Goal: Task Accomplishment & Management: Complete application form

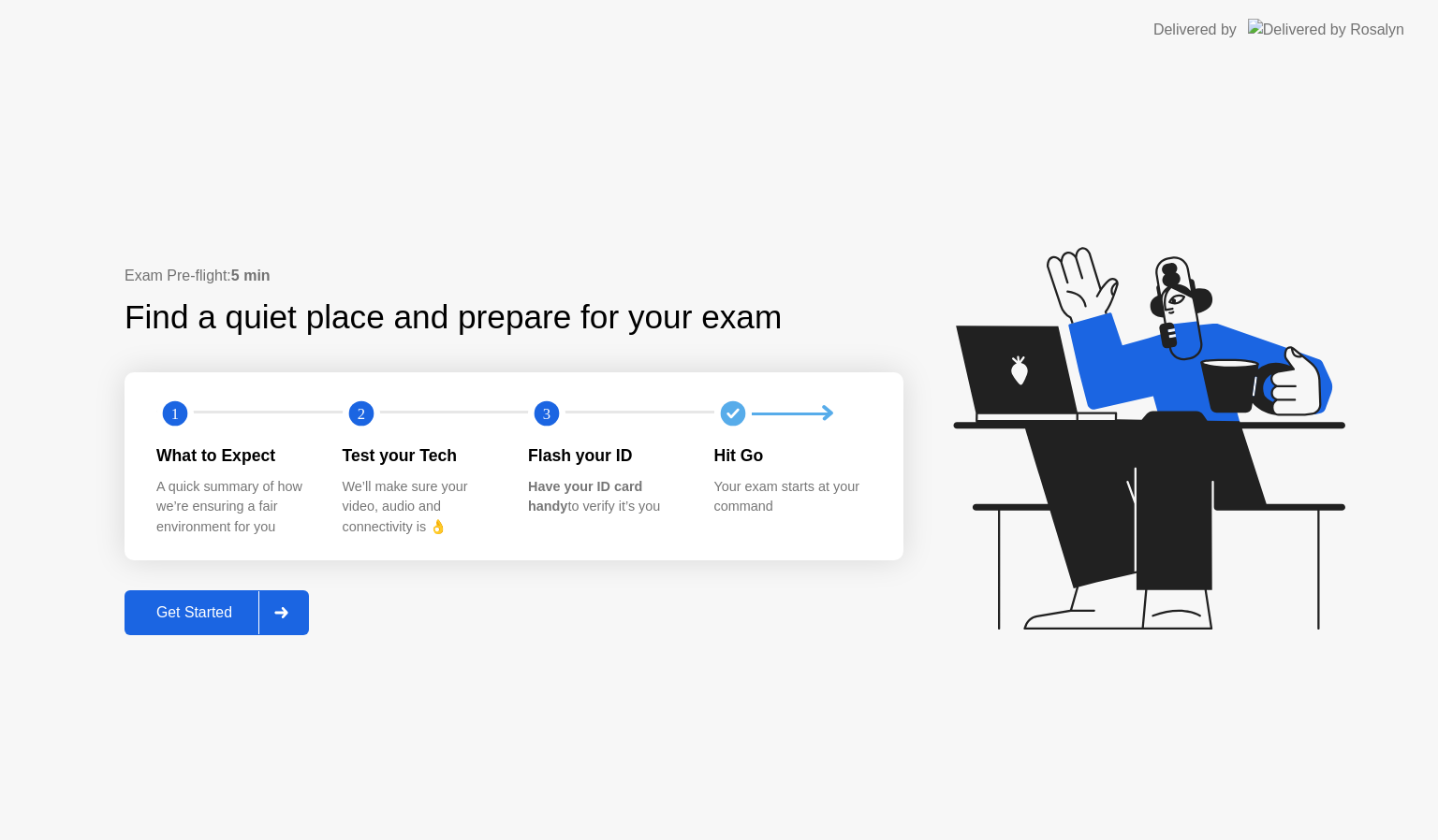
click at [222, 607] on div "Get Started" at bounding box center [194, 613] width 128 height 17
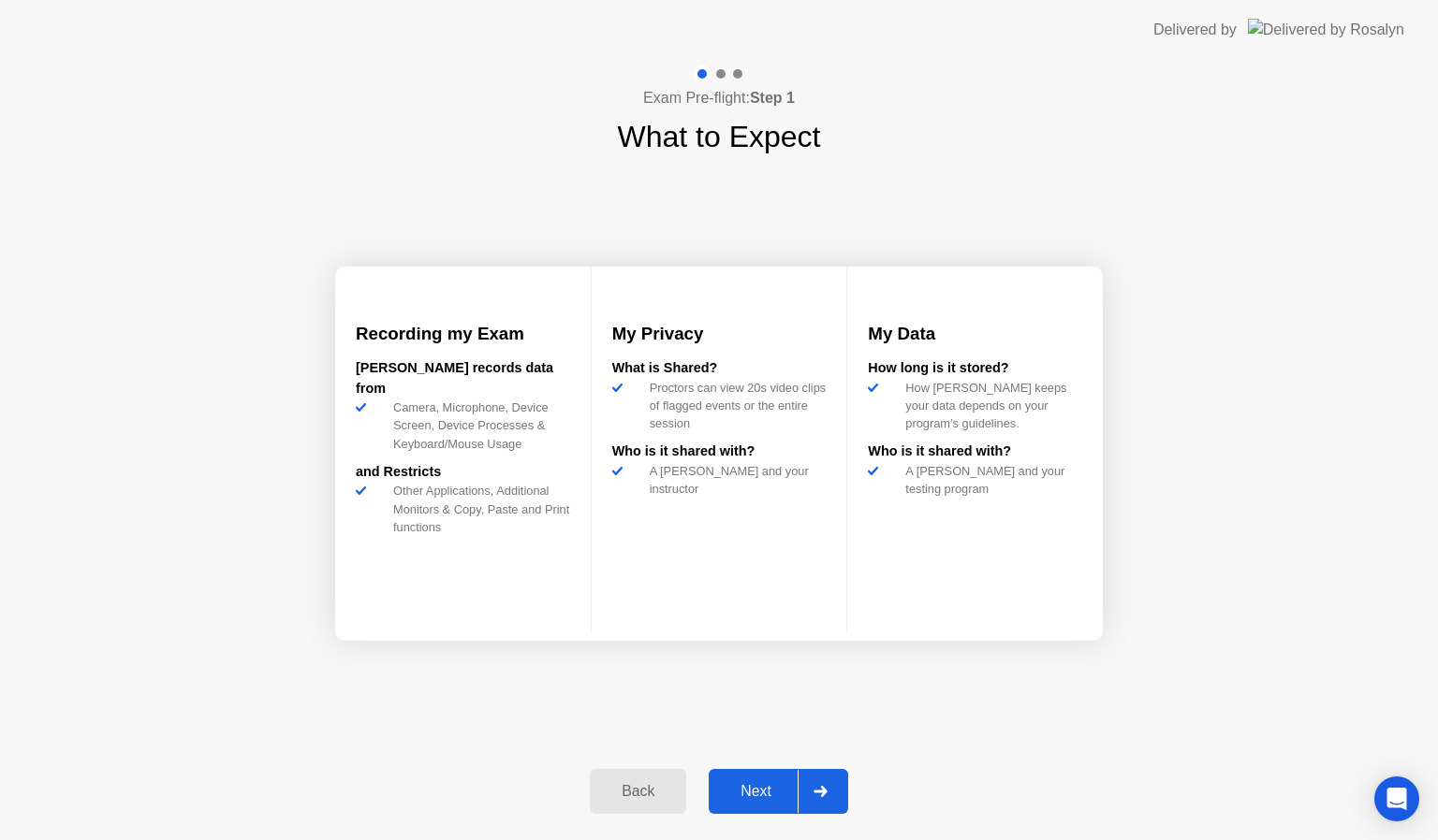
click at [764, 790] on div "Next" at bounding box center [756, 792] width 83 height 17
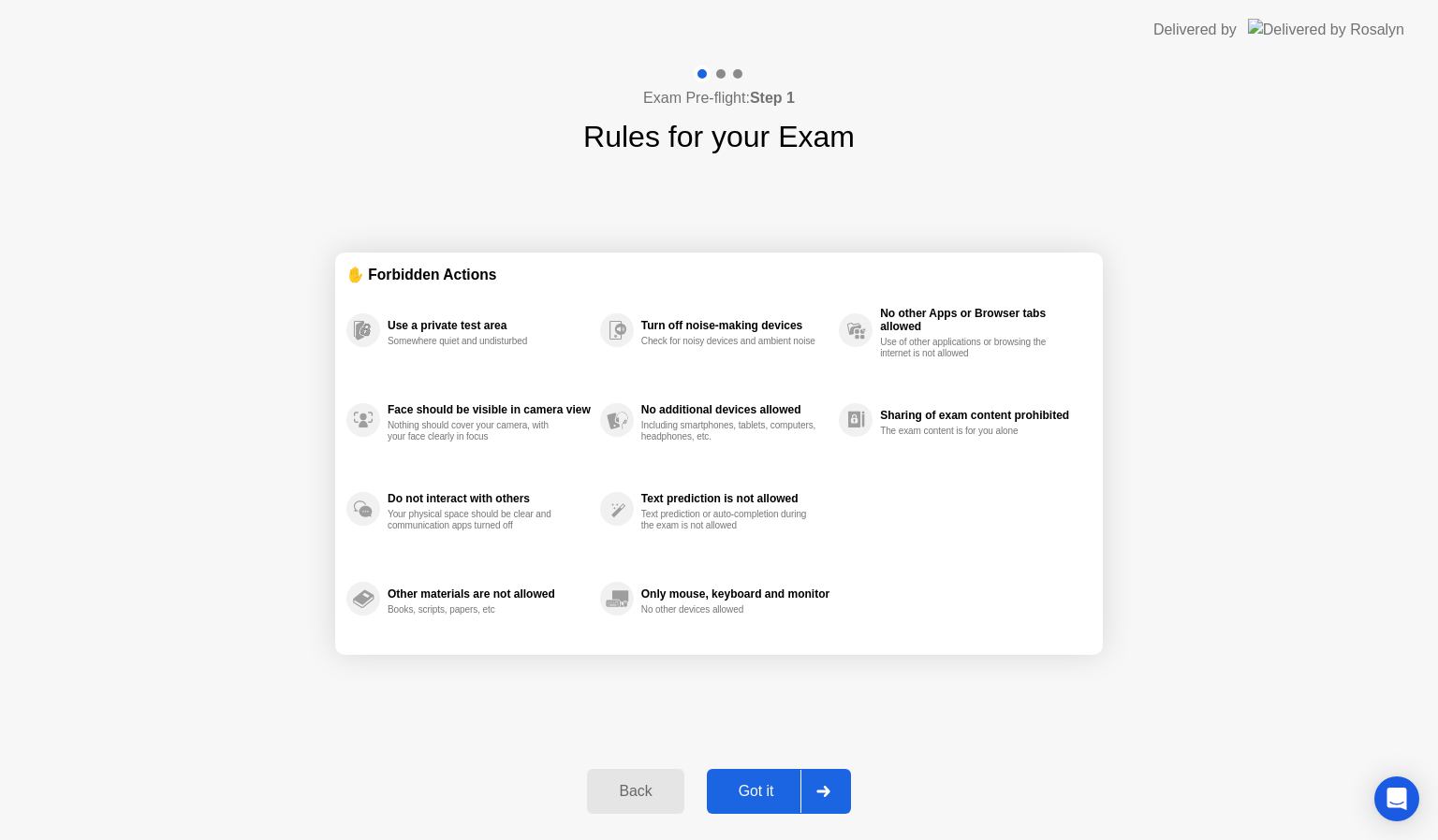
click at [764, 790] on div "Got it" at bounding box center [756, 792] width 88 height 17
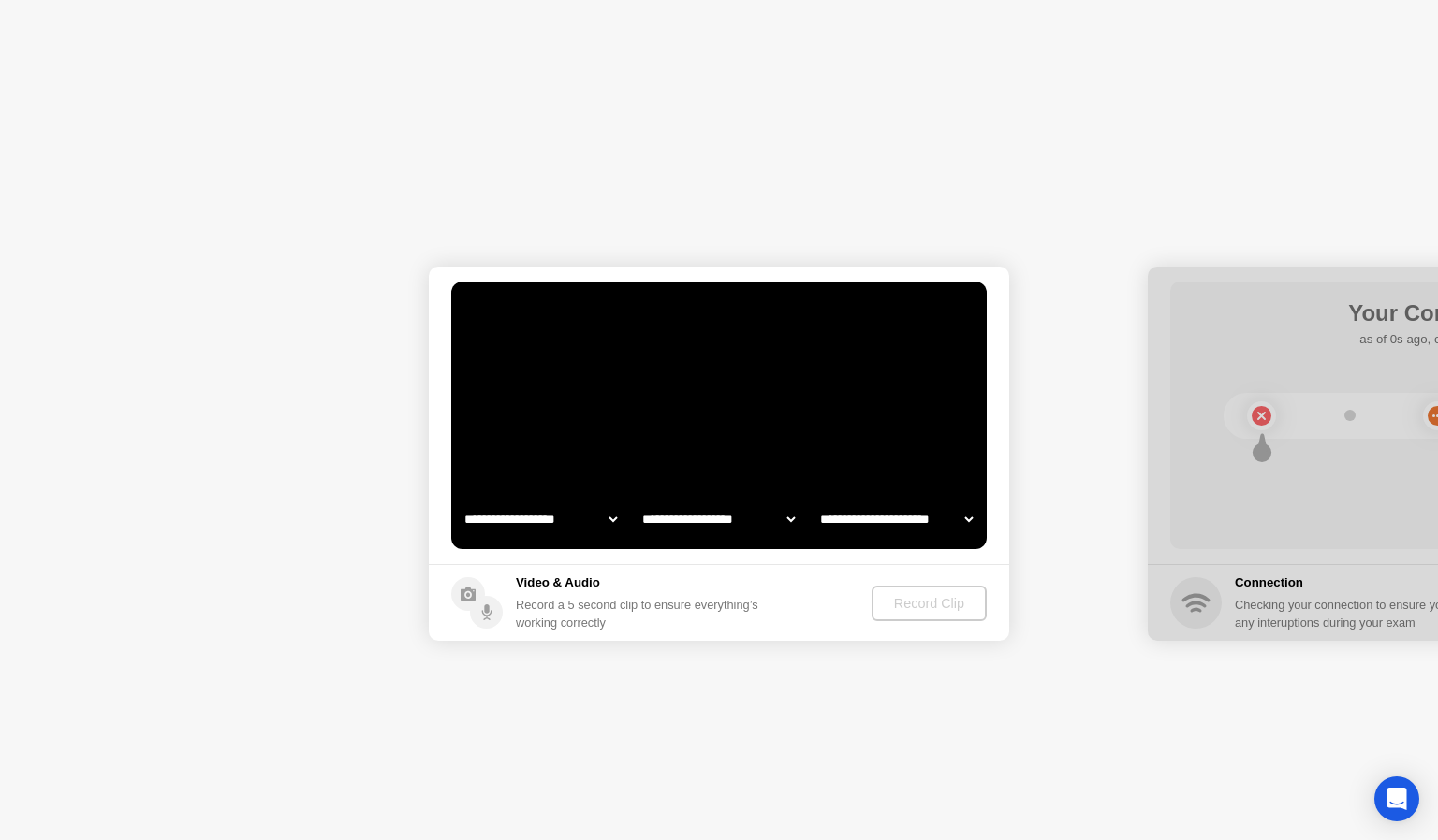
select select "**********"
select select "*******"
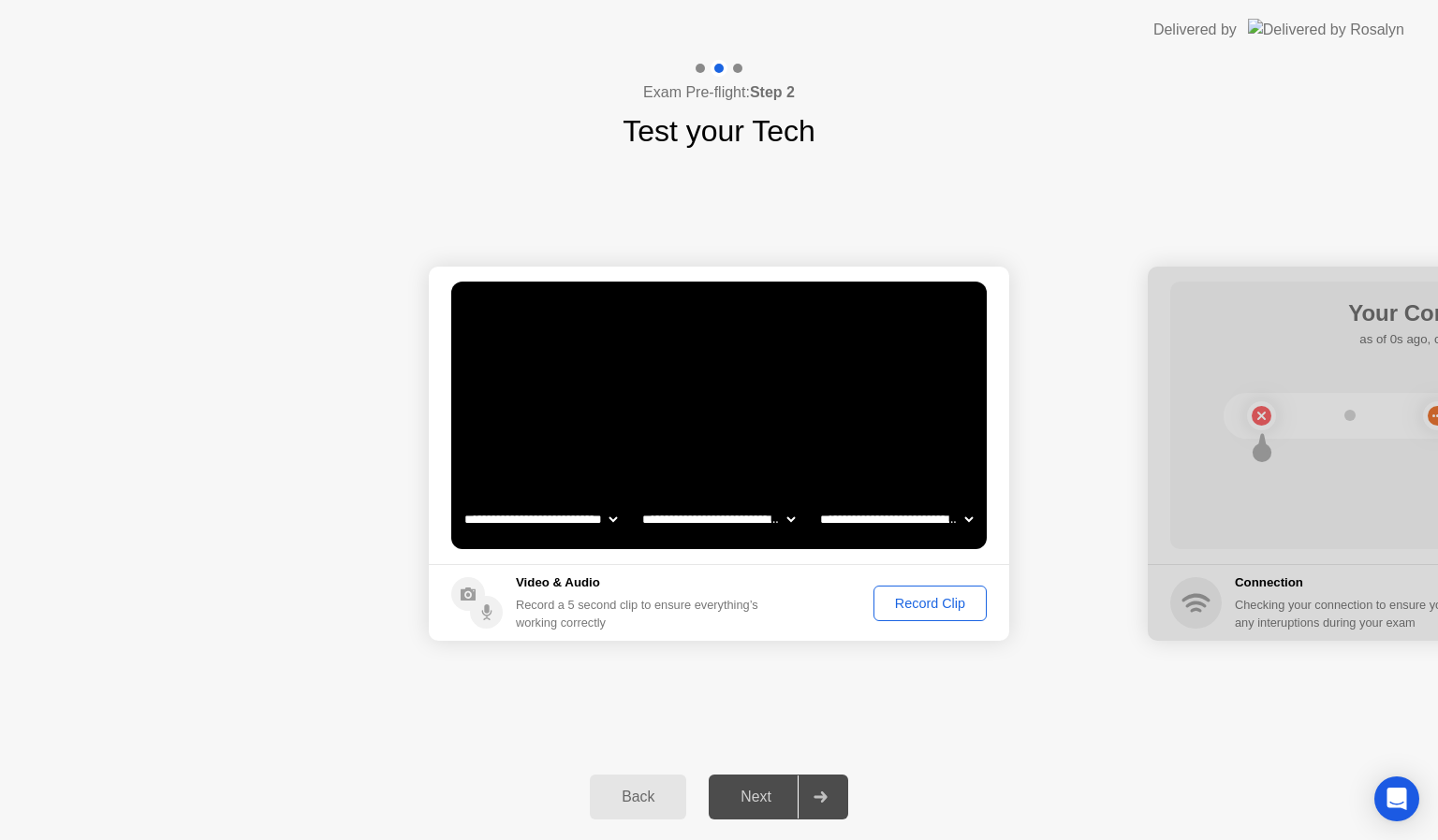
click at [931, 596] on div "Record Clip" at bounding box center [931, 604] width 101 height 15
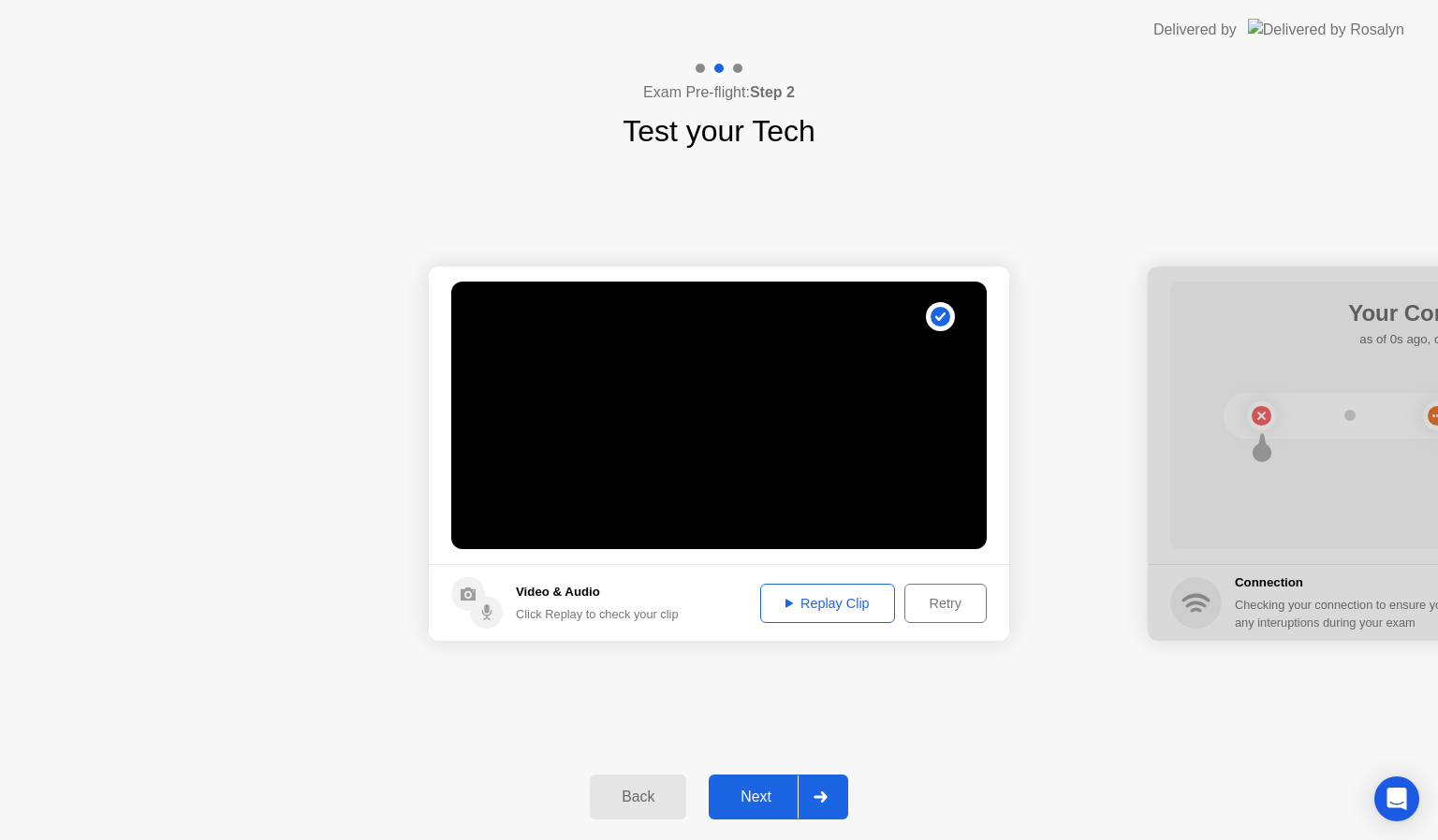
click at [756, 789] on div "Next" at bounding box center [756, 797] width 83 height 17
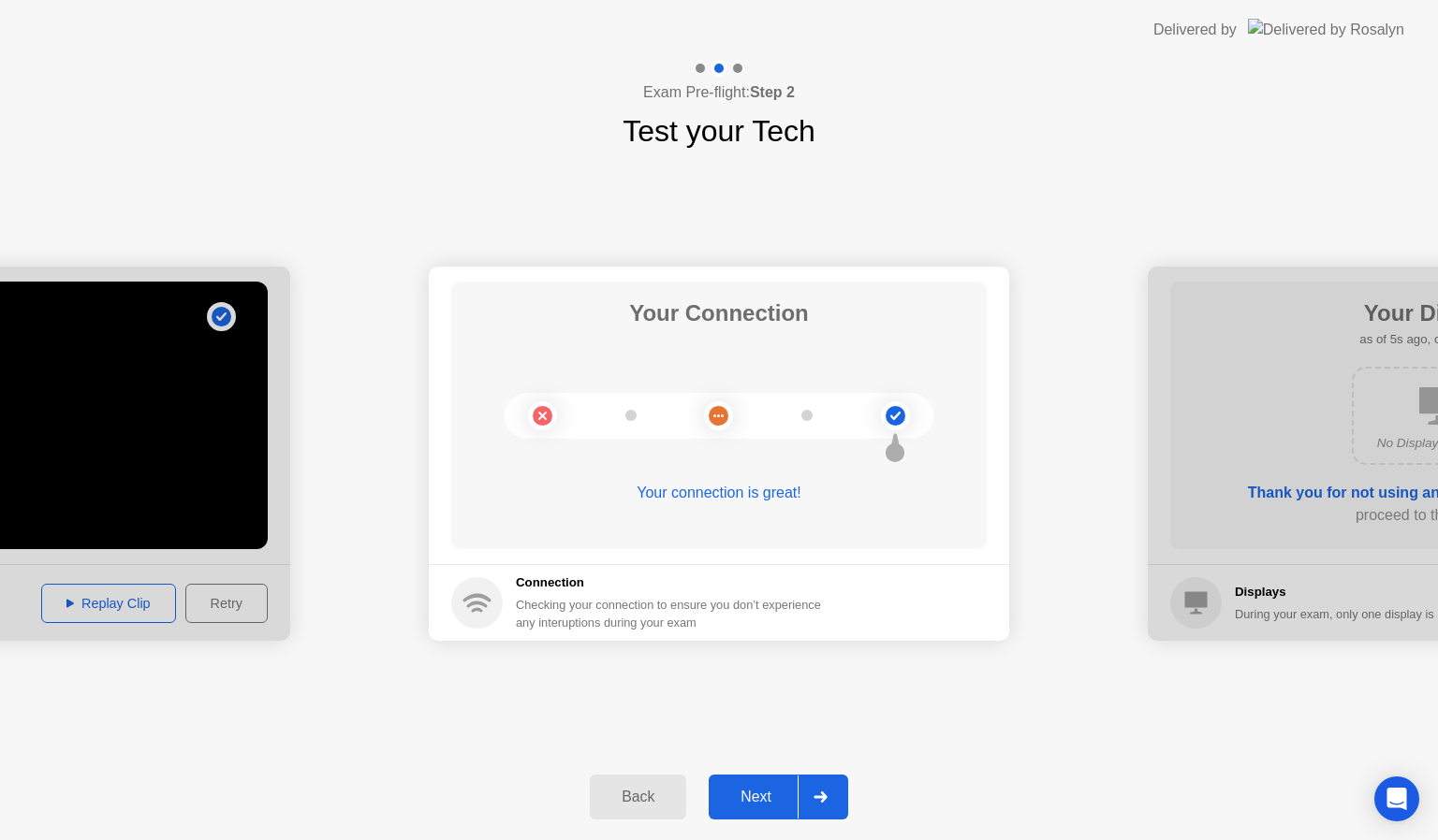
click at [760, 794] on div "Next" at bounding box center [756, 797] width 83 height 17
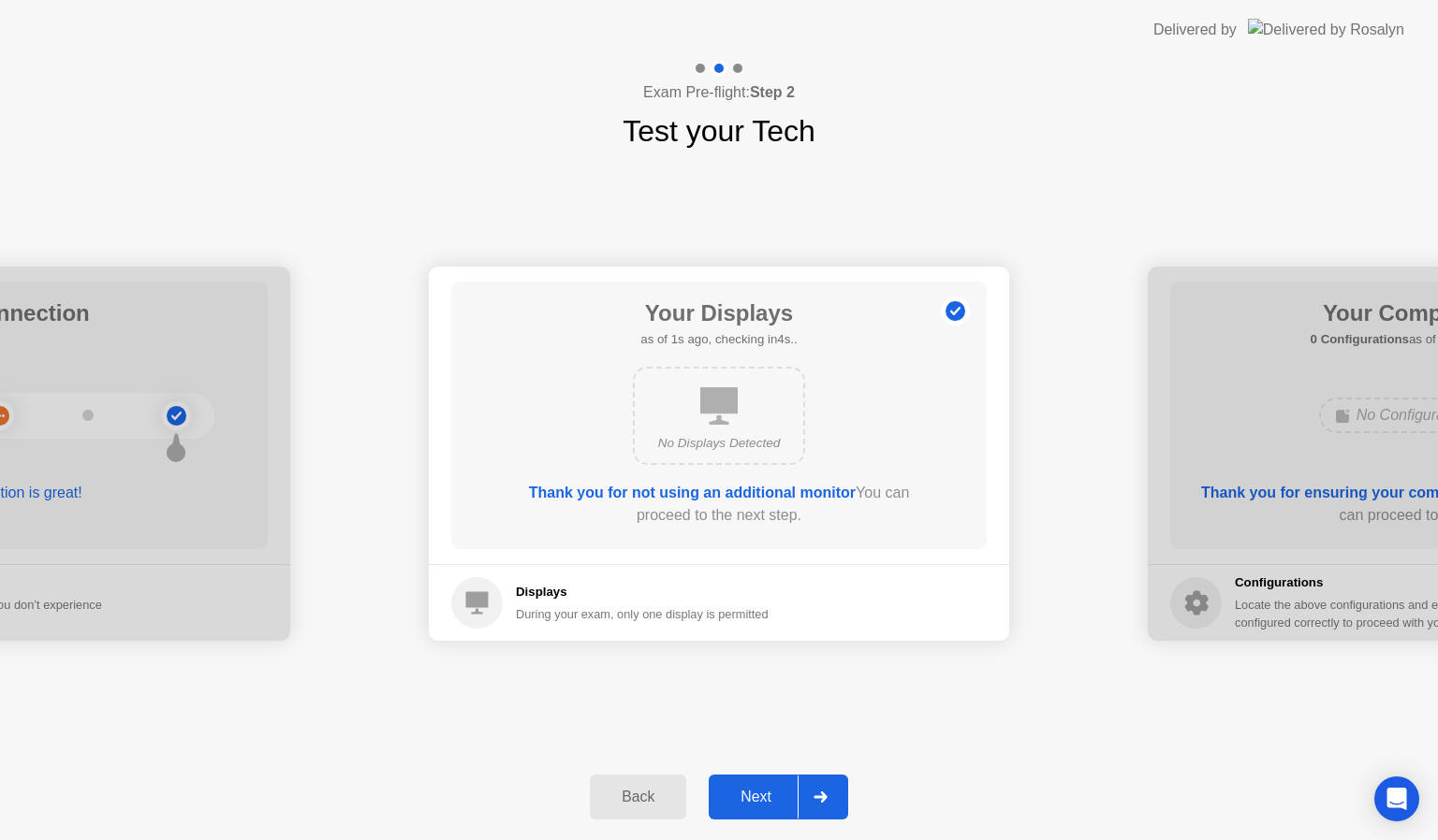
click at [760, 794] on div "Next" at bounding box center [756, 797] width 83 height 17
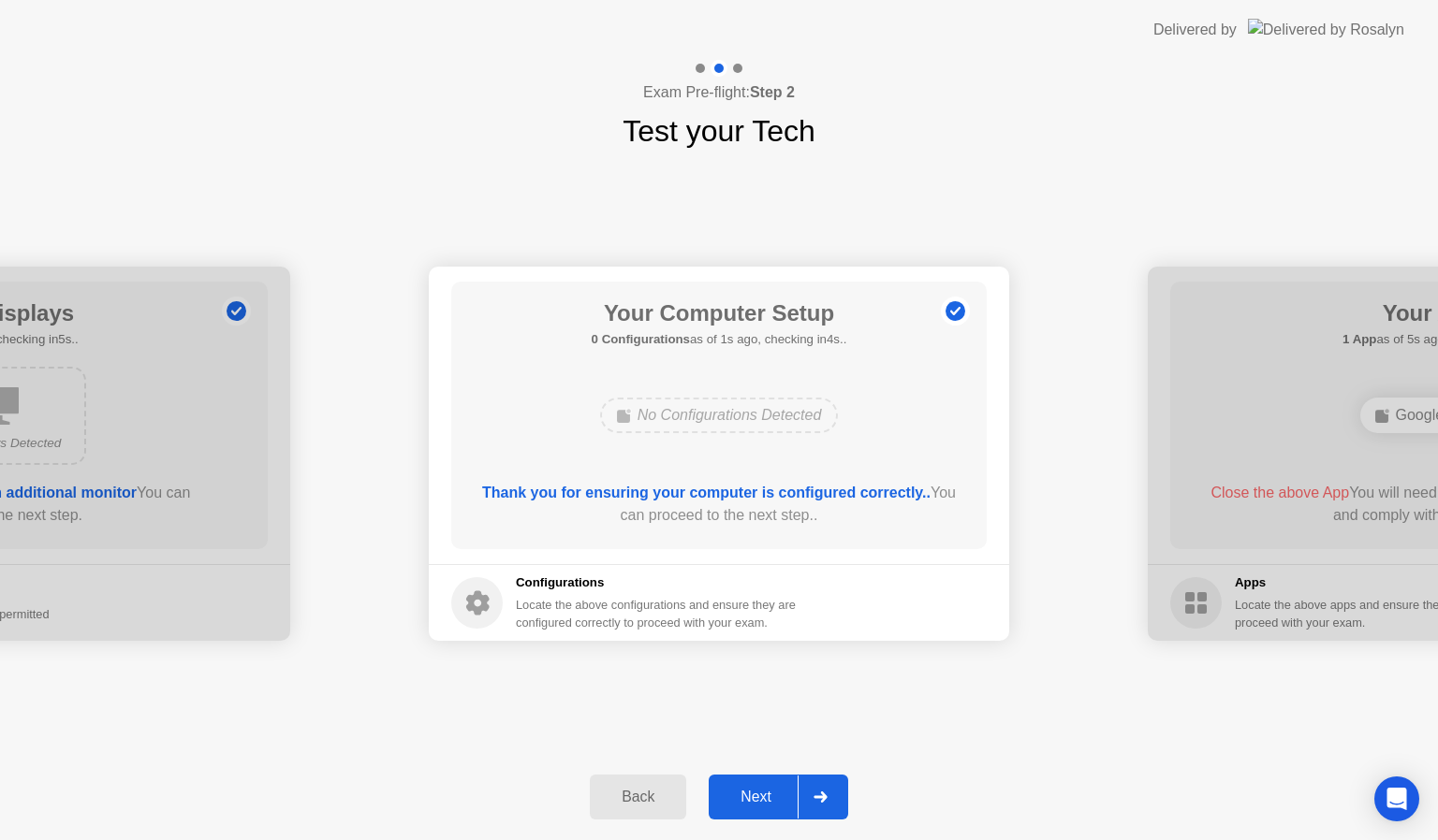
click at [760, 794] on div "Next" at bounding box center [756, 797] width 83 height 17
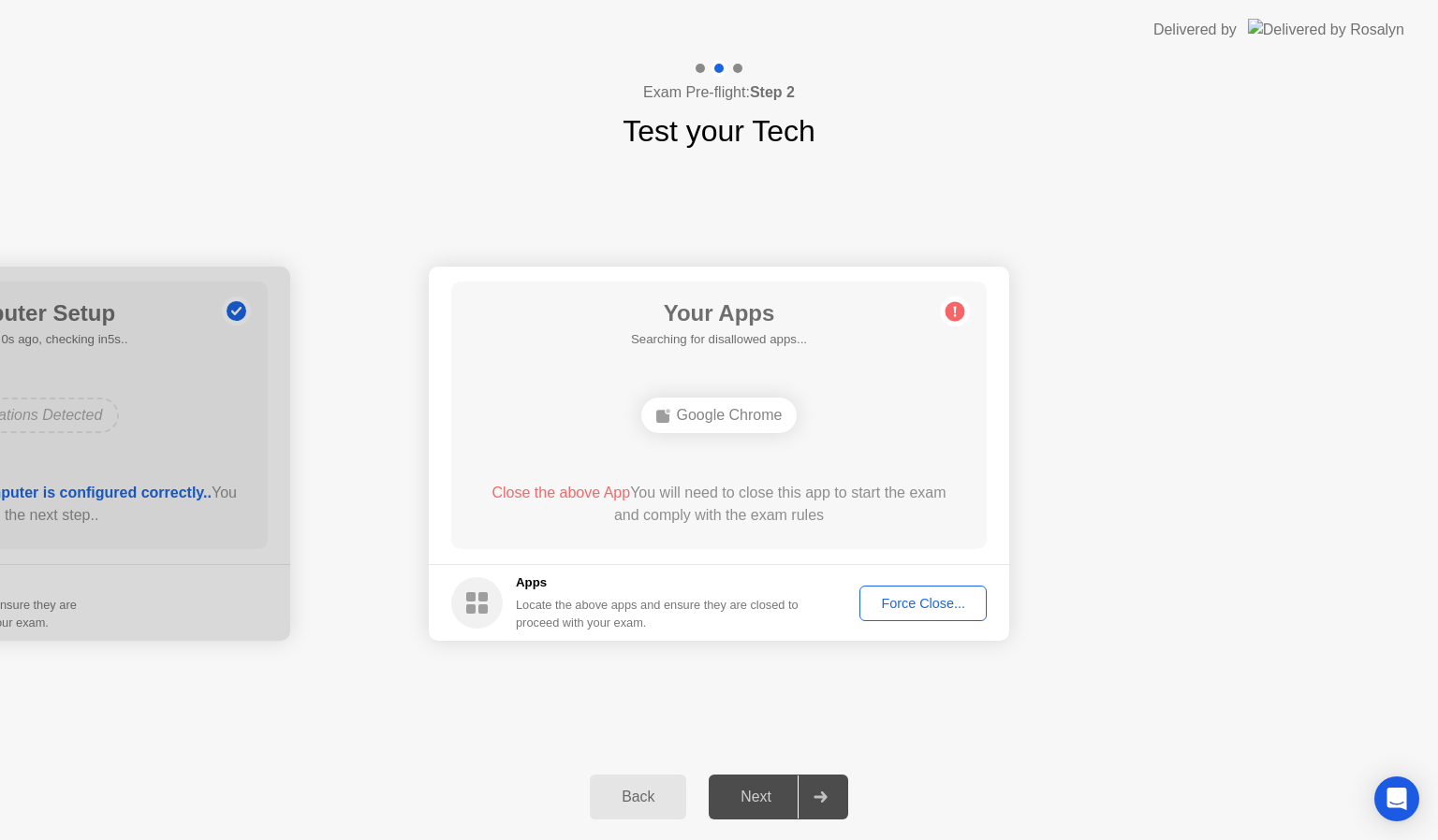
click at [666, 794] on div "Back" at bounding box center [638, 797] width 85 height 17
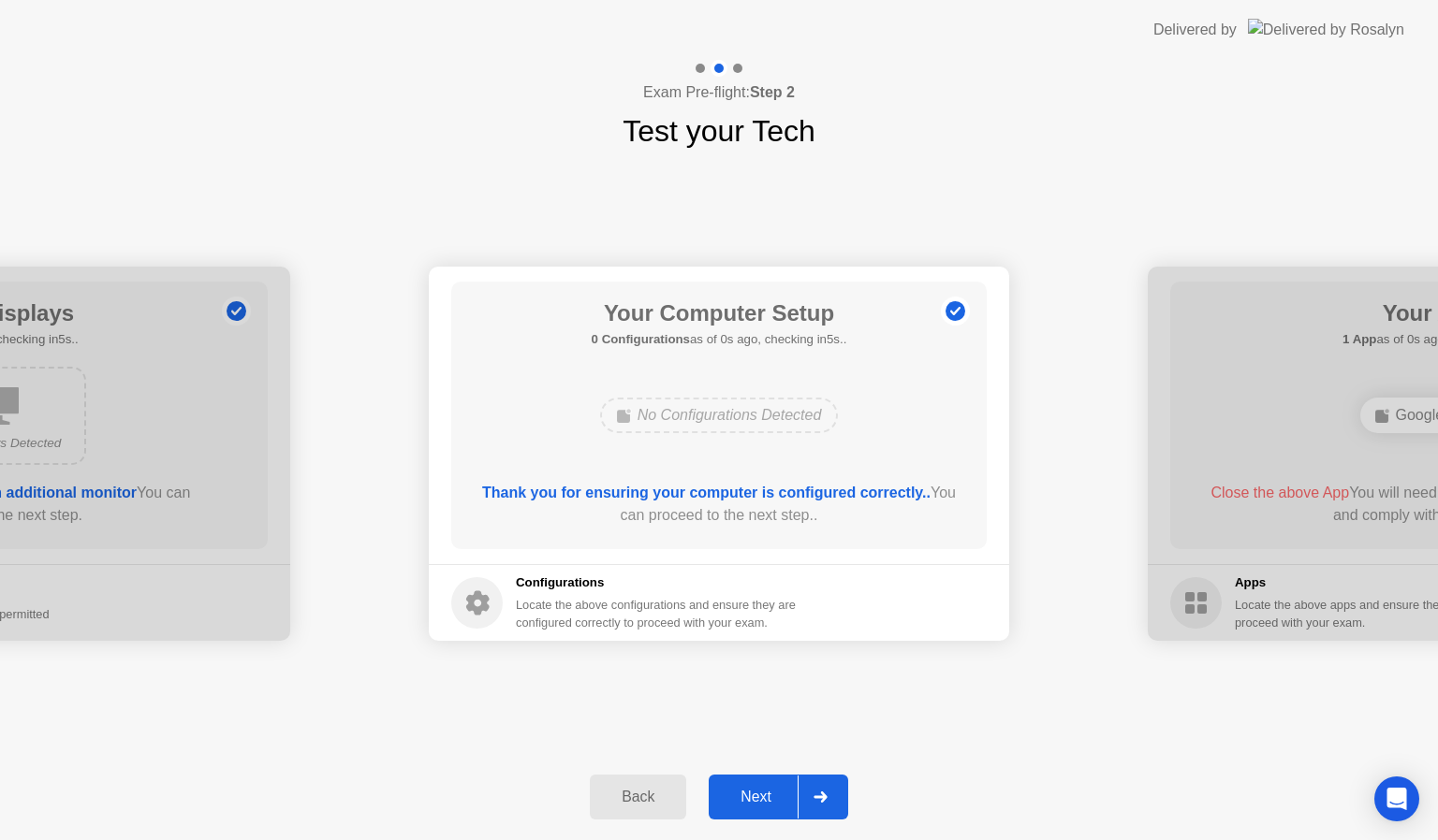
click at [666, 794] on div "Back" at bounding box center [638, 797] width 85 height 17
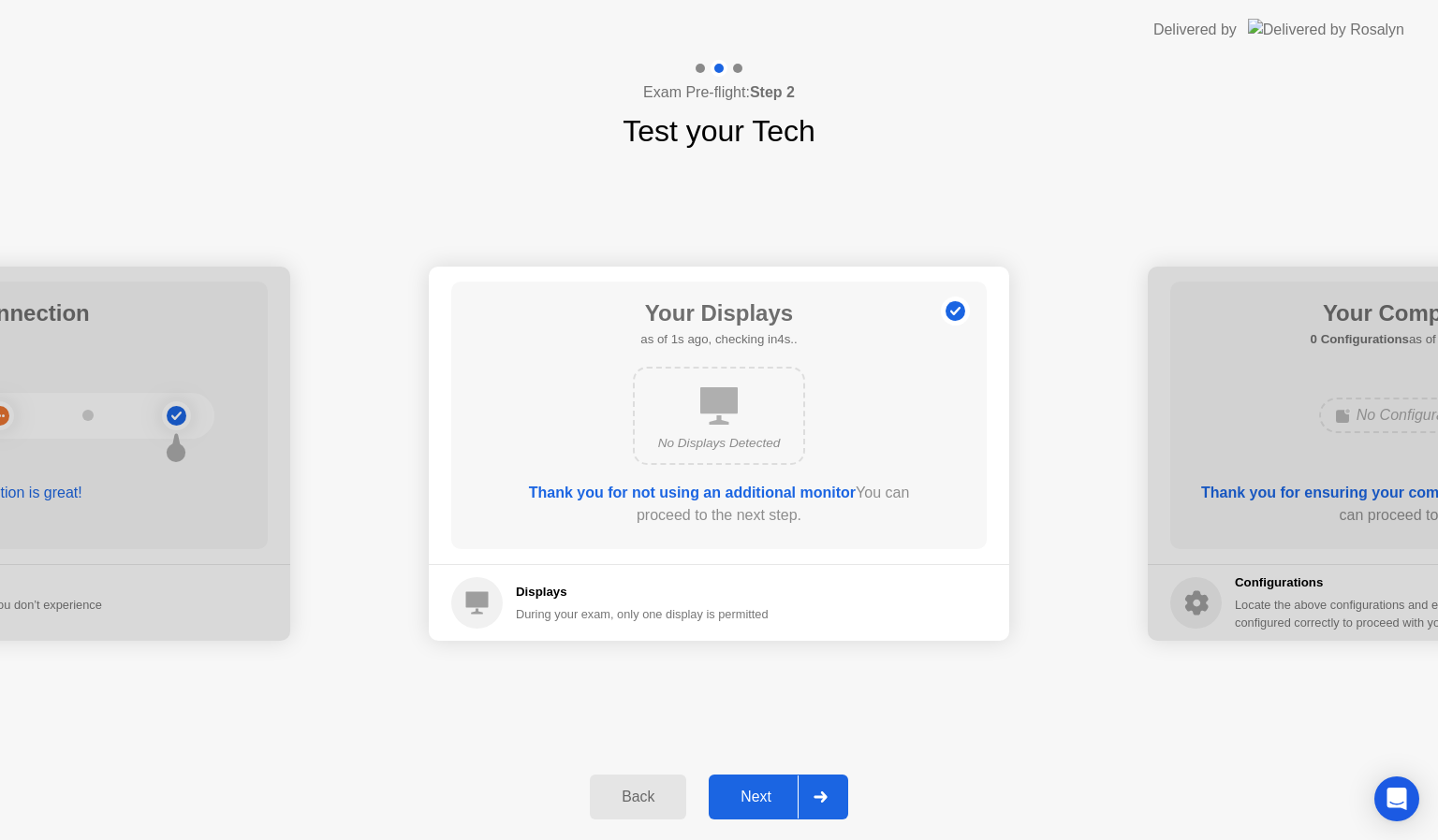
click at [666, 794] on div "Back" at bounding box center [638, 797] width 85 height 17
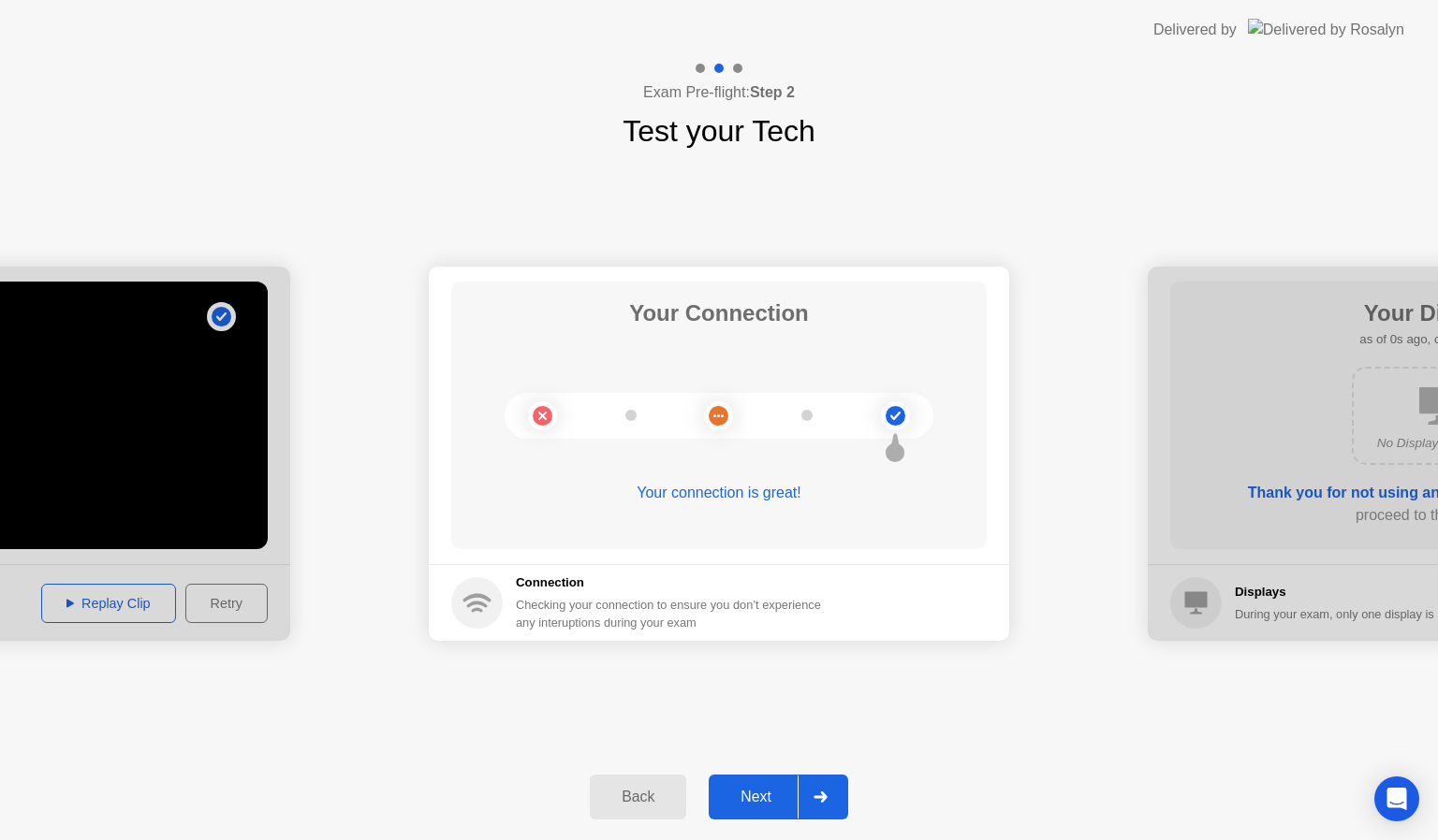
click at [666, 794] on div "Back" at bounding box center [638, 797] width 85 height 17
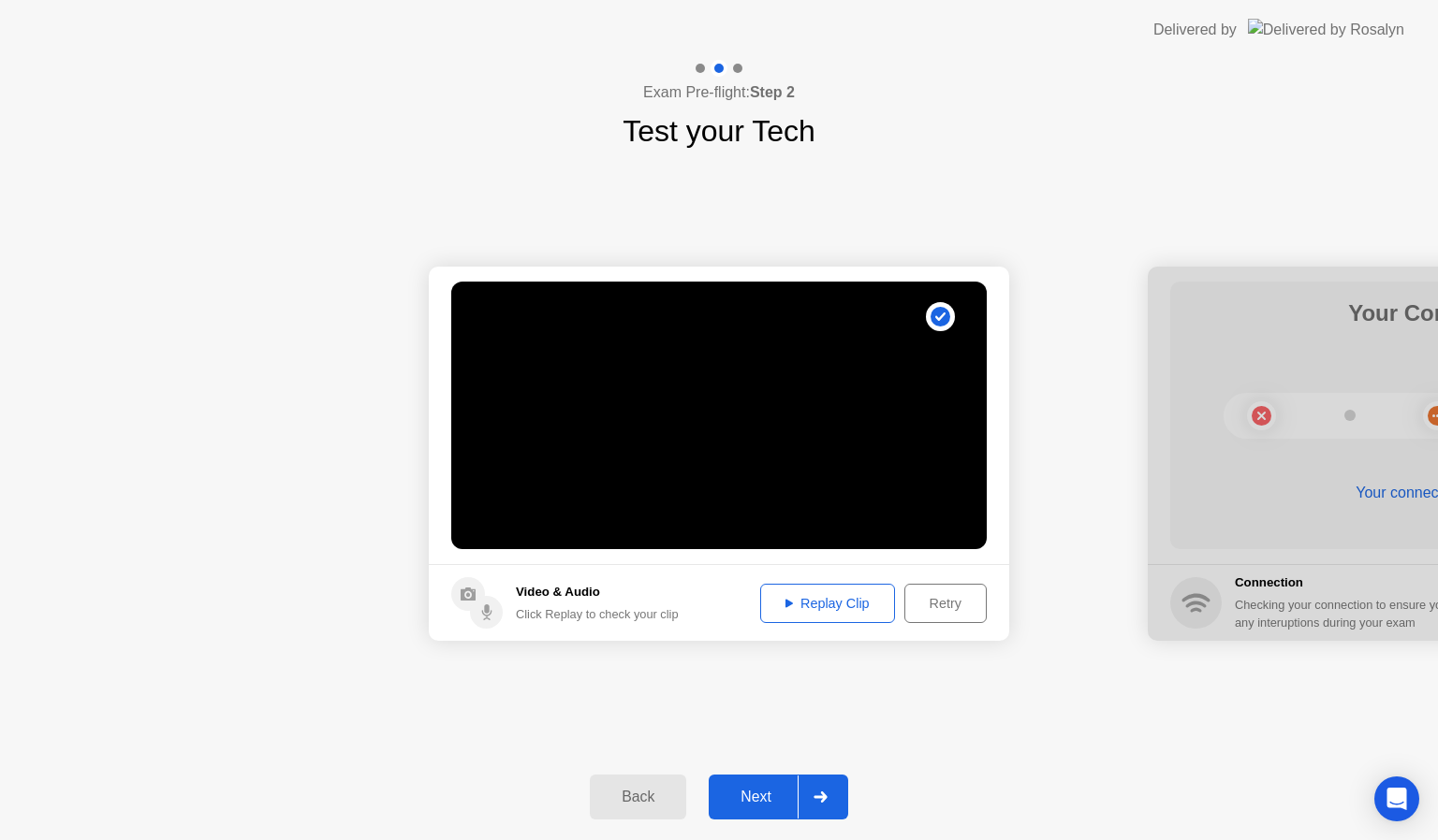
click at [844, 596] on div "Replay Clip" at bounding box center [827, 604] width 121 height 15
click at [760, 805] on div "Next" at bounding box center [756, 797] width 83 height 17
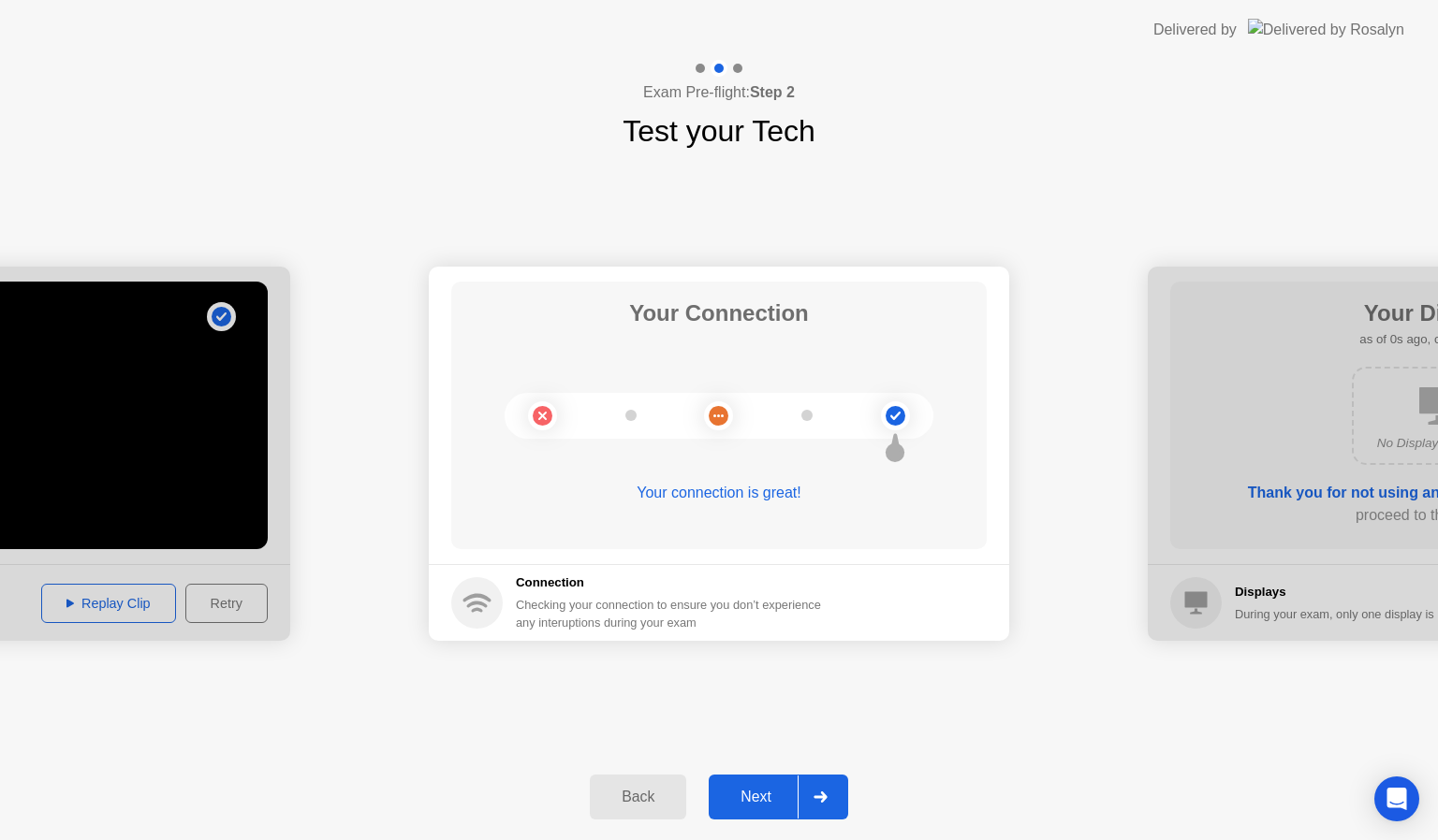
click at [758, 782] on button "Next" at bounding box center [778, 796] width 139 height 45
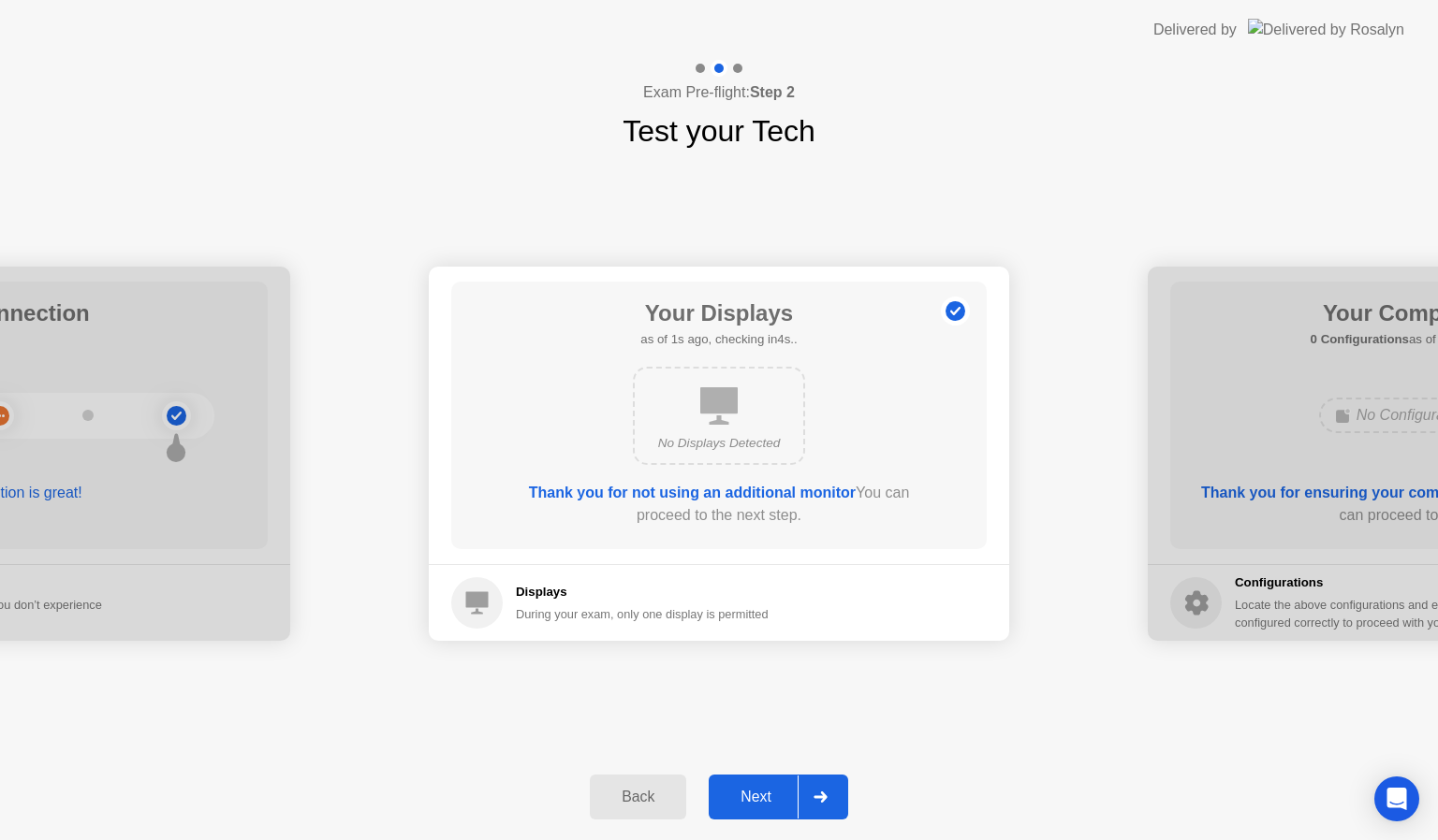
click at [758, 782] on button "Next" at bounding box center [778, 796] width 139 height 45
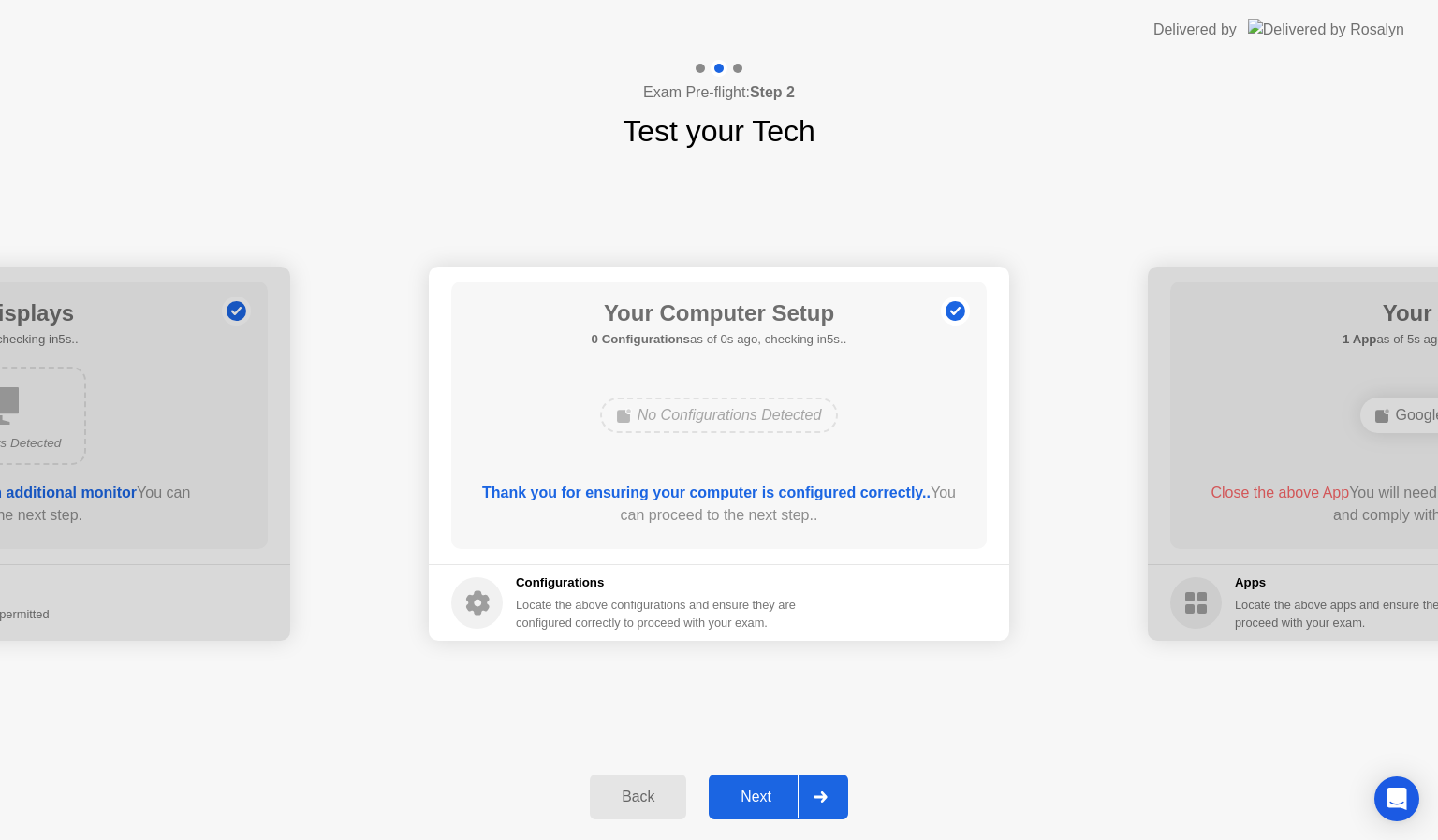
click at [758, 782] on button "Next" at bounding box center [778, 796] width 139 height 45
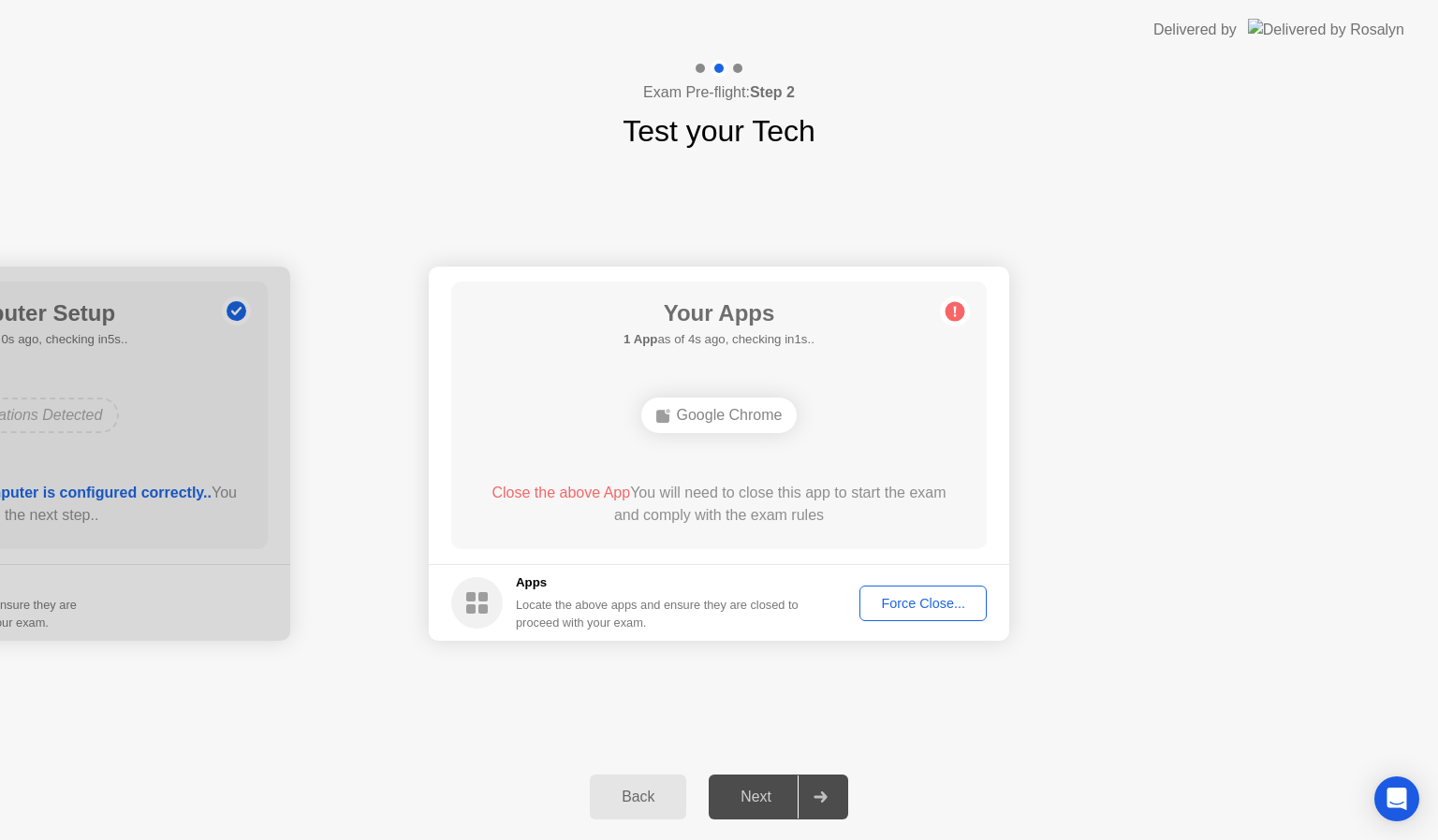
click at [906, 604] on div "Force Close..." at bounding box center [923, 604] width 114 height 15
click at [940, 600] on div "Force Close..." at bounding box center [923, 604] width 114 height 15
click at [913, 611] on div "Force Close..." at bounding box center [923, 604] width 114 height 15
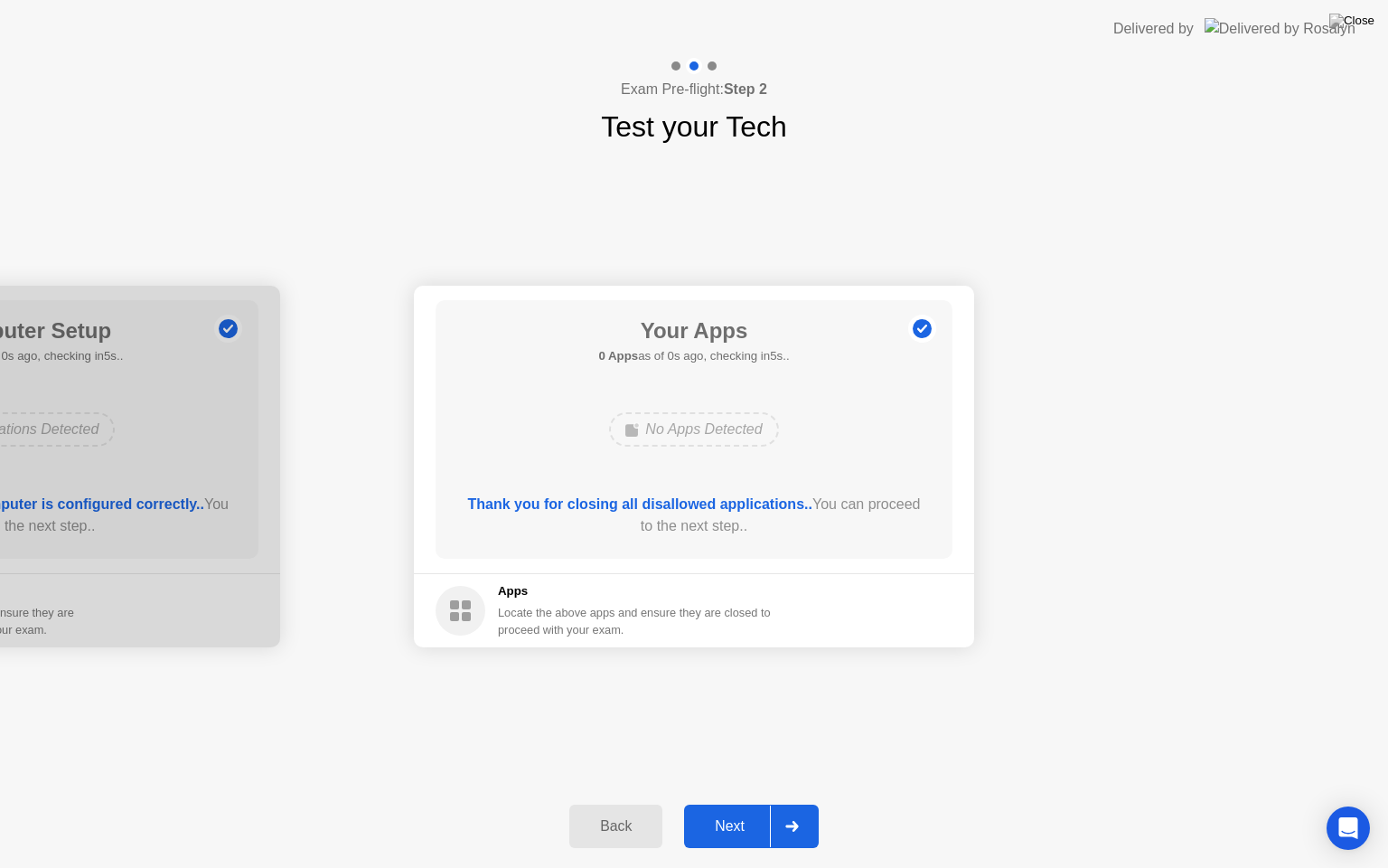
drag, startPoint x: 881, startPoint y: 572, endPoint x: 881, endPoint y: 592, distance: 20.0
click at [731, 810] on div "Next" at bounding box center [730, 826] width 81 height 16
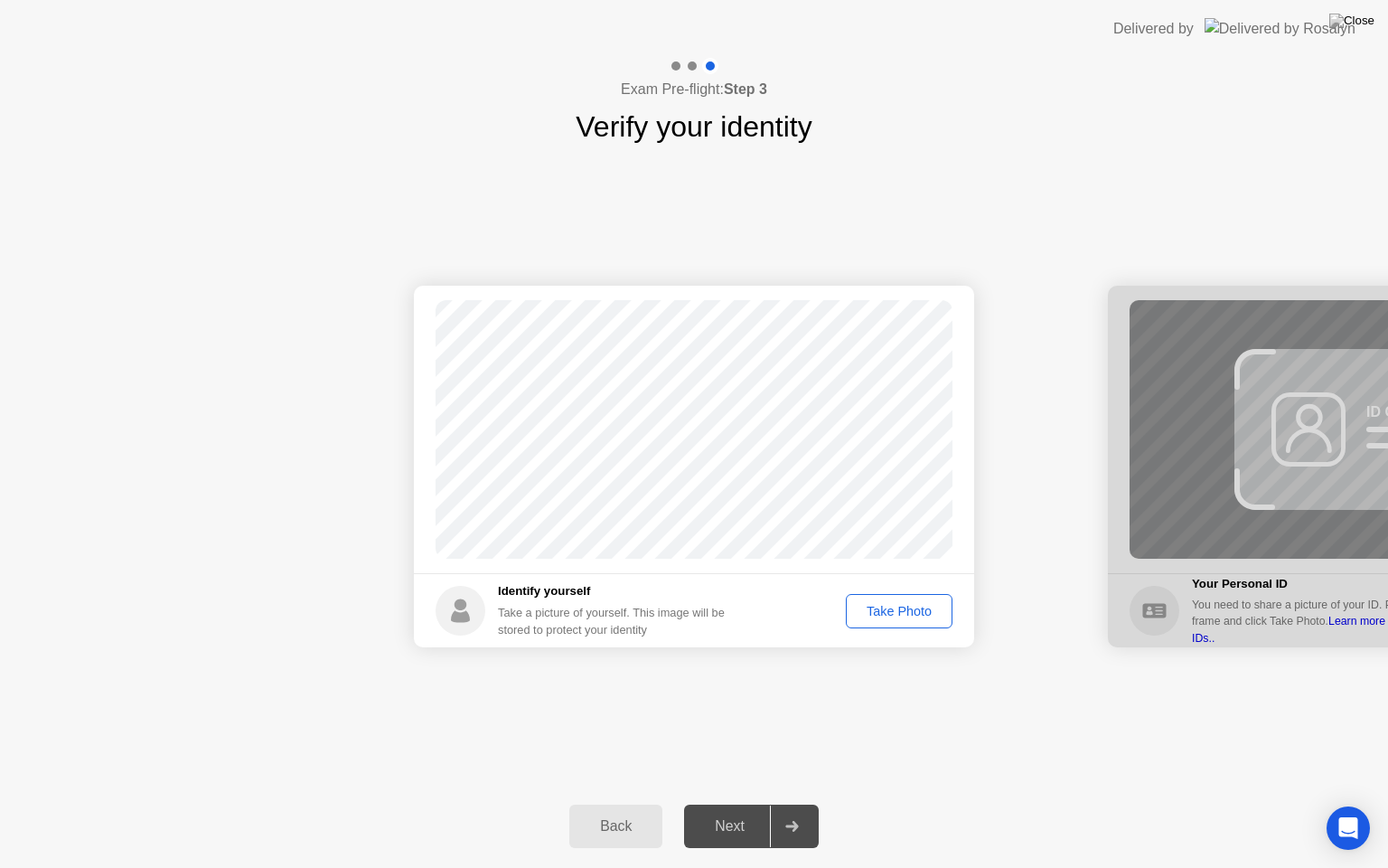
click at [909, 603] on div "Take Photo" at bounding box center [899, 611] width 94 height 15
click at [726, 810] on button "Next" at bounding box center [751, 825] width 135 height 43
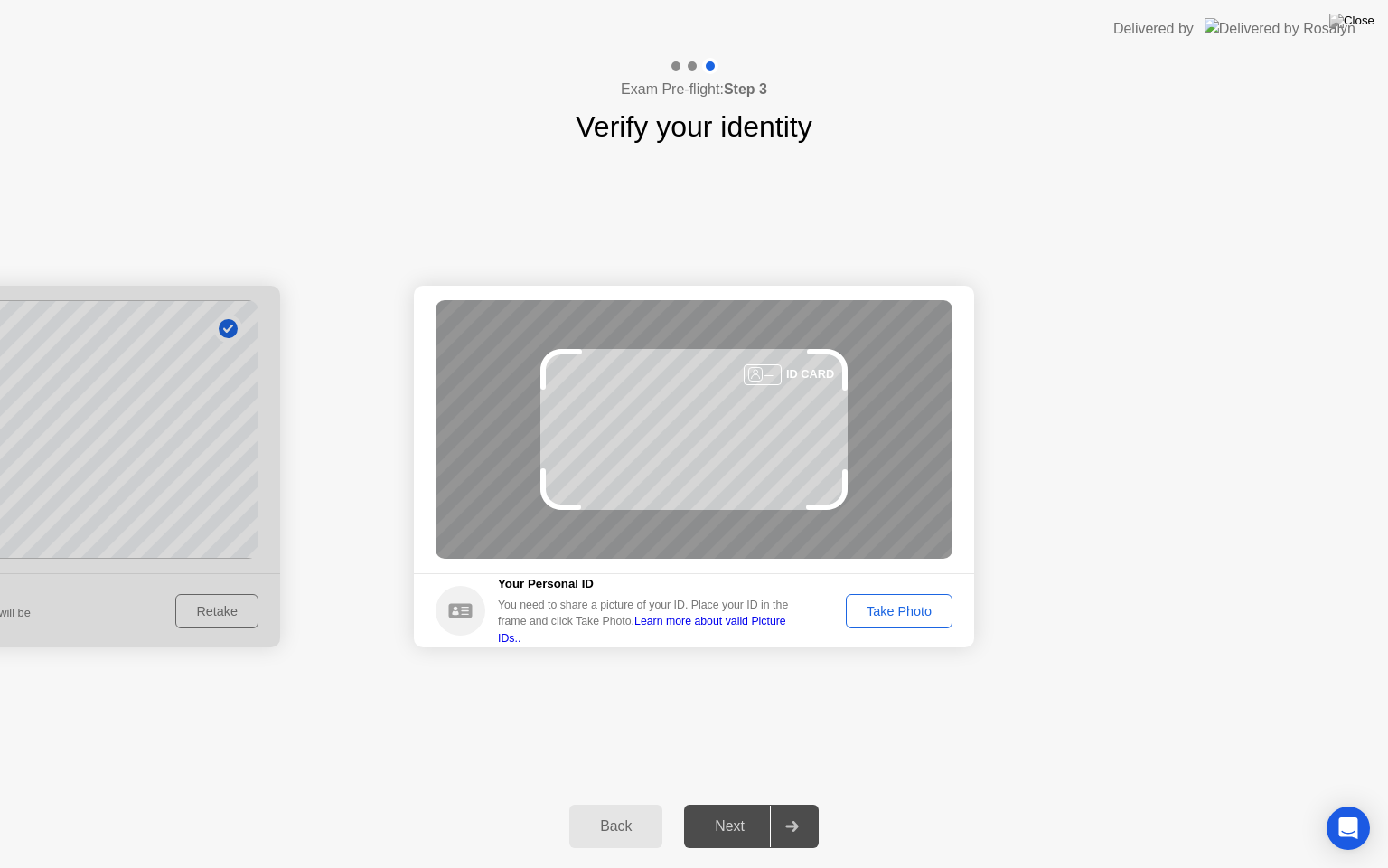
click at [889, 607] on div "Take Photo" at bounding box center [899, 611] width 94 height 15
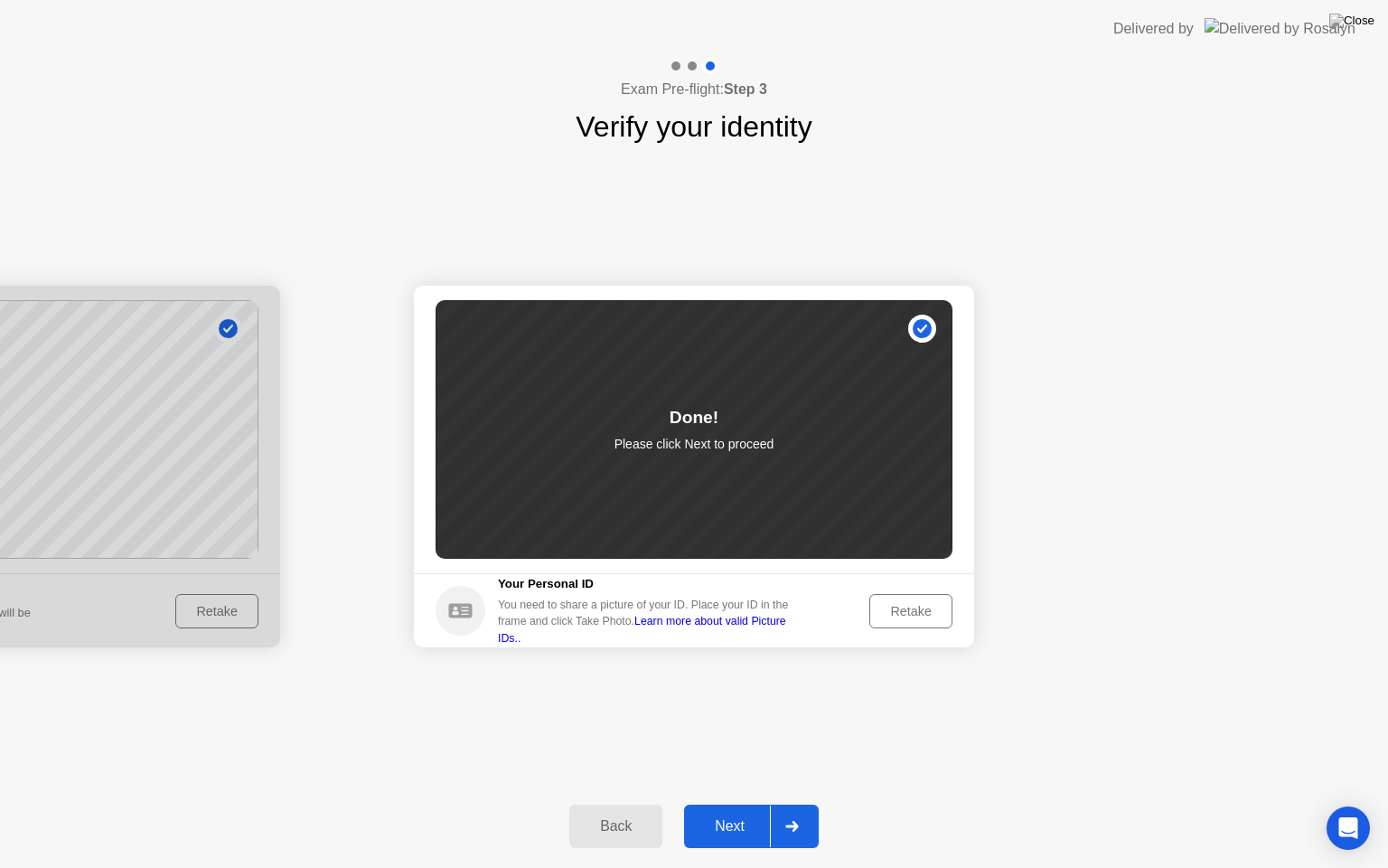
click at [714, 810] on button "Next" at bounding box center [751, 825] width 135 height 43
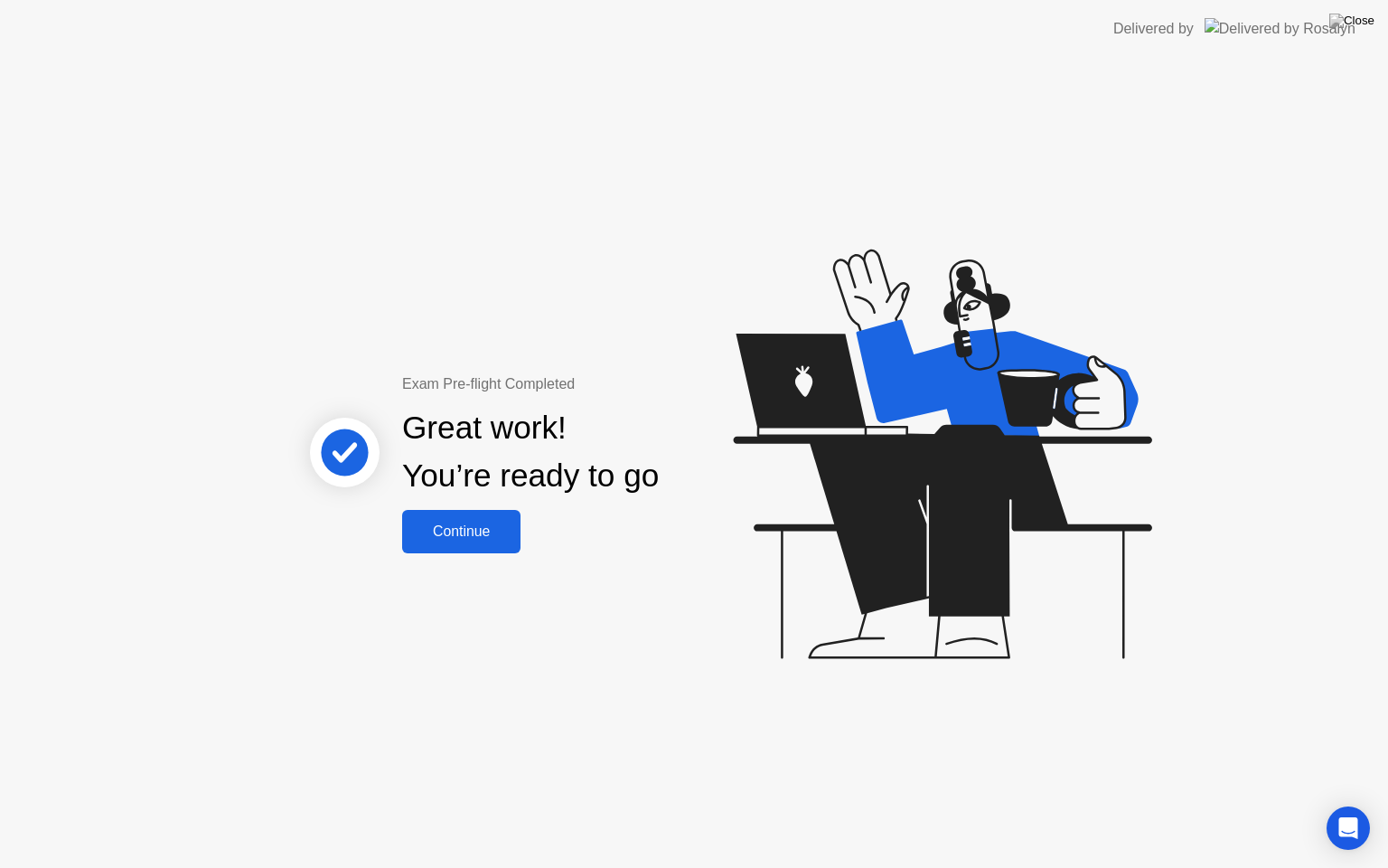
click at [496, 527] on div "Continue" at bounding box center [461, 531] width 107 height 16
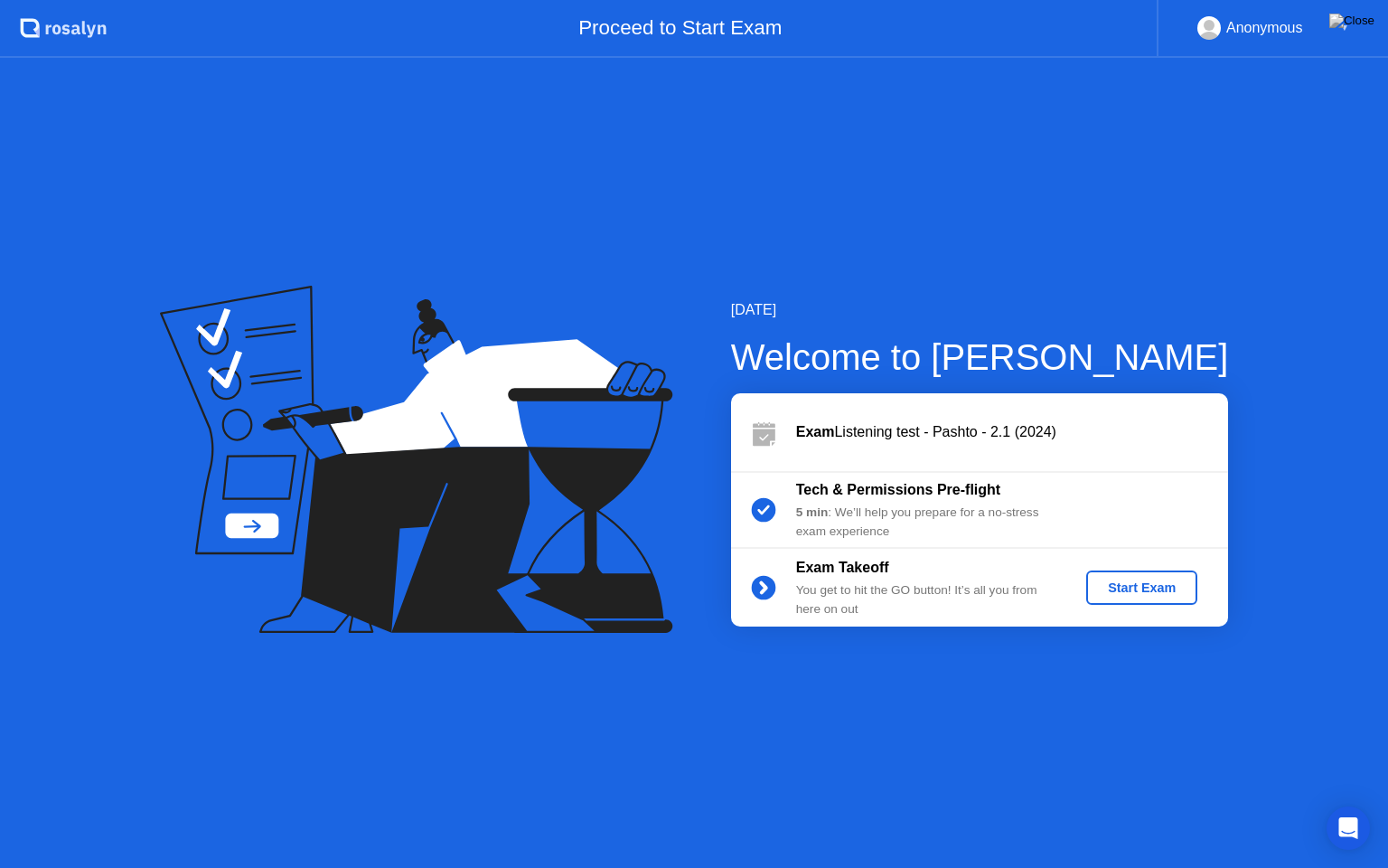
click at [1160, 592] on div "Start Exam" at bounding box center [1142, 588] width 97 height 15
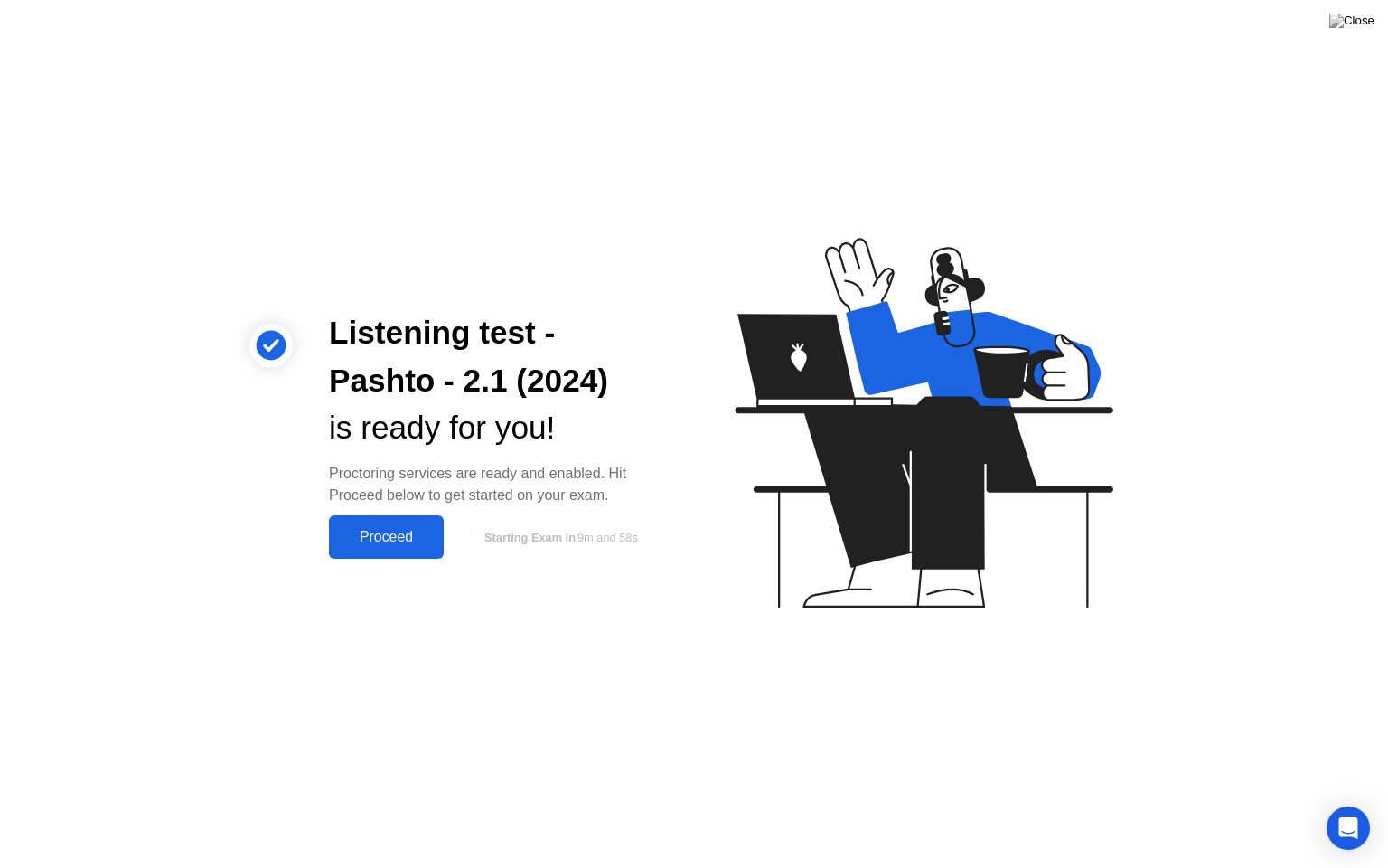
click at [397, 532] on div "Proceed" at bounding box center [386, 537] width 104 height 16
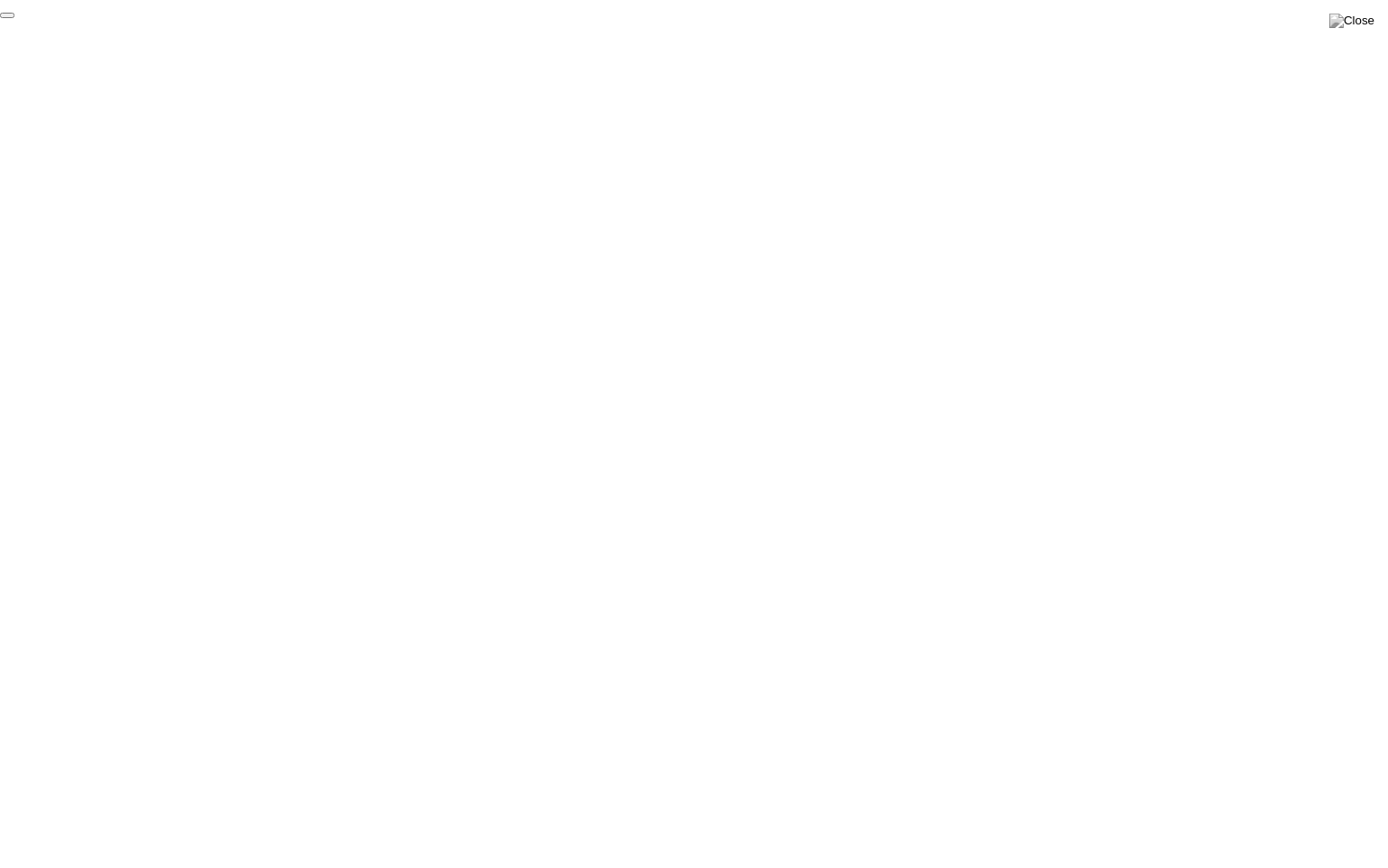
click div "End Proctoring Session"
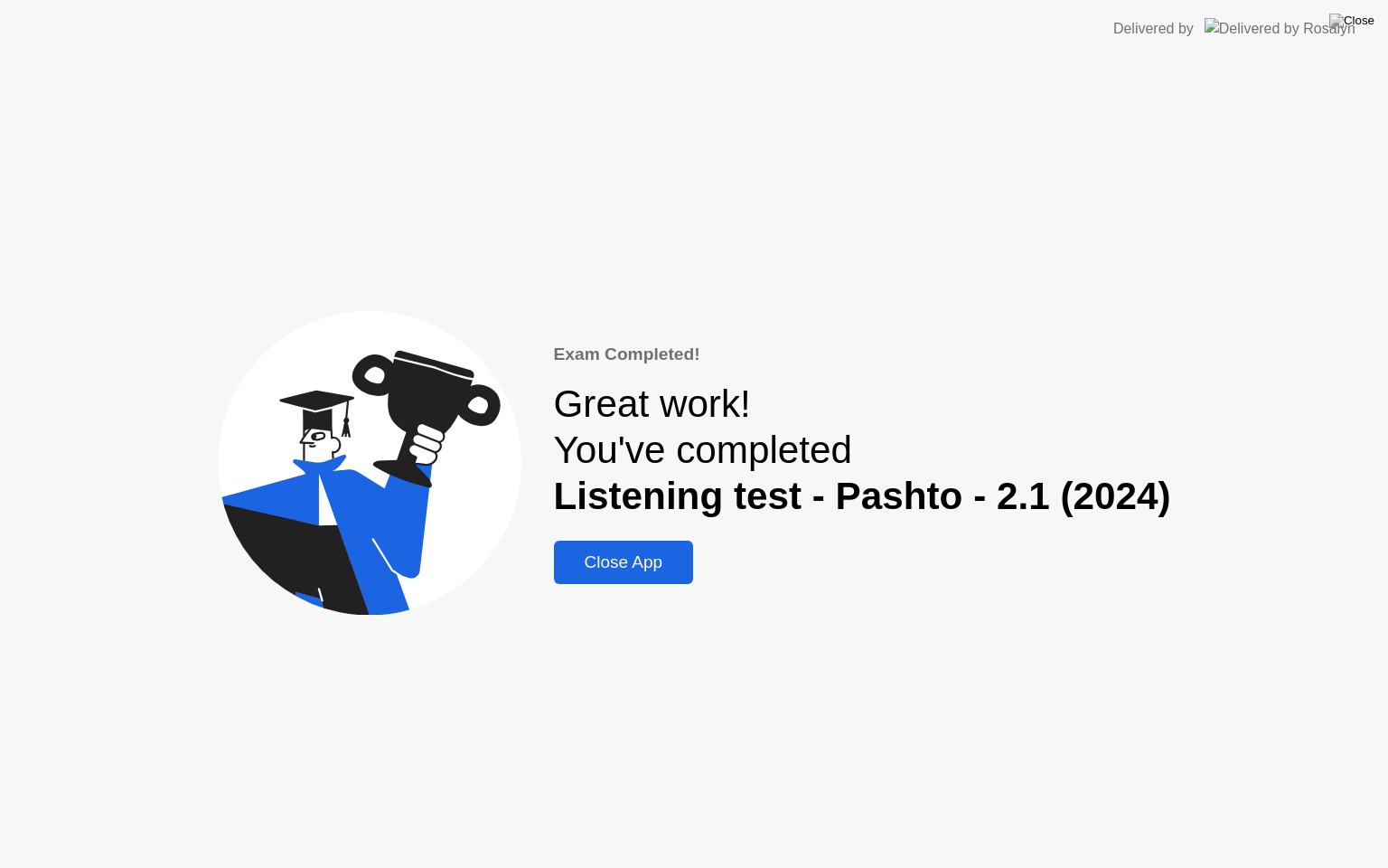
click at [676, 552] on div "Close App" at bounding box center [624, 562] width 129 height 20
